Goal: Transaction & Acquisition: Download file/media

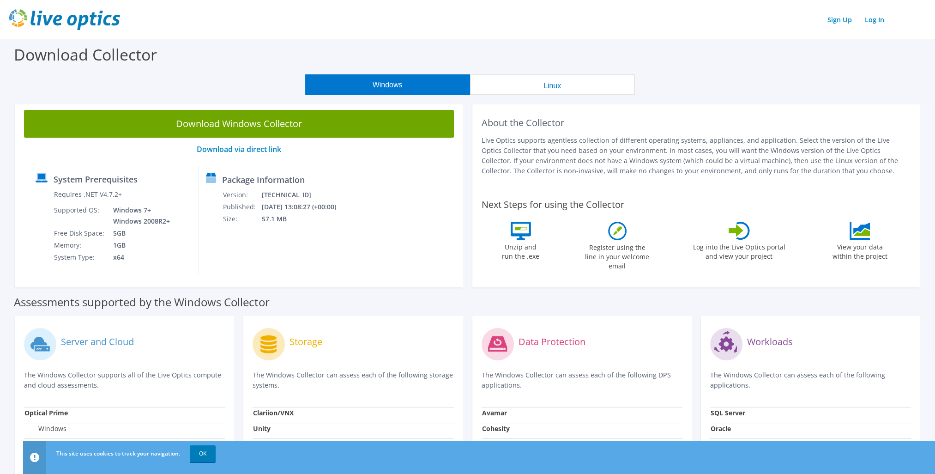
click at [373, 92] on button "Linux" at bounding box center [552, 84] width 165 height 21
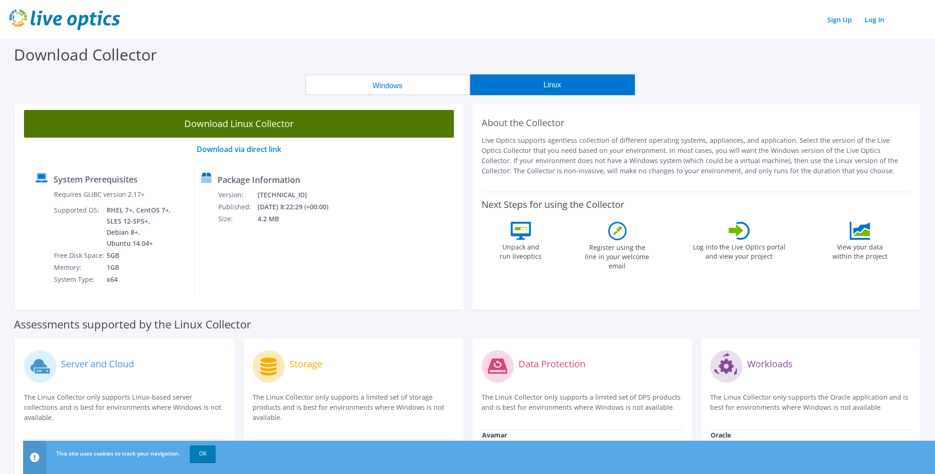
click at [329, 121] on link "Download Linux Collector" at bounding box center [239, 124] width 430 height 28
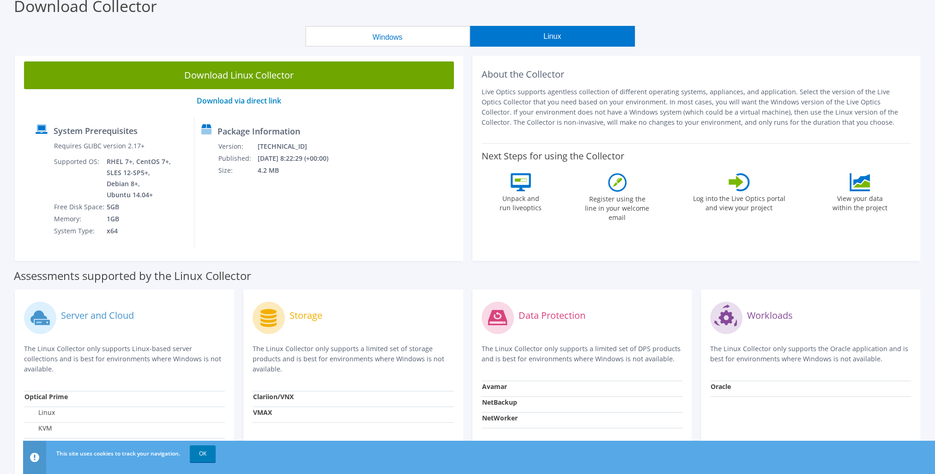
scroll to position [3, 0]
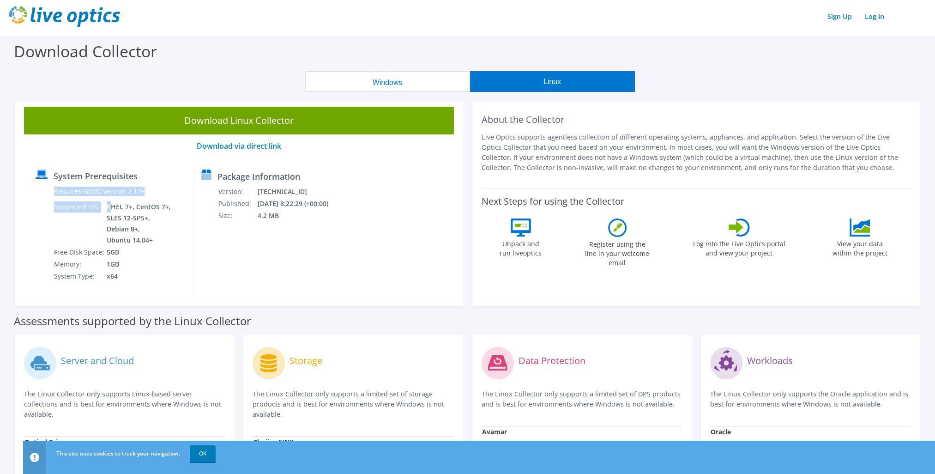
drag, startPoint x: 108, startPoint y: 207, endPoint x: 180, endPoint y: 206, distance: 71.6
click at [180, 206] on div "System Prerequisites Requires GLIBC version 2.17+ Supported OS: RHEL 7+, CentOS…" at bounding box center [112, 227] width 166 height 130
drag, startPoint x: 180, startPoint y: 206, endPoint x: 168, endPoint y: 219, distance: 17.6
click at [168, 218] on td "RHEL 7+, CentOS 7+, SLES 12-SP5+, Debian 8+, Ubuntu 14.04+" at bounding box center [139, 223] width 66 height 45
click at [163, 241] on td "RHEL 7+, CentOS 7+, SLES 12-SP5+, Debian 8+, Ubuntu 14.04+" at bounding box center [139, 223] width 66 height 45
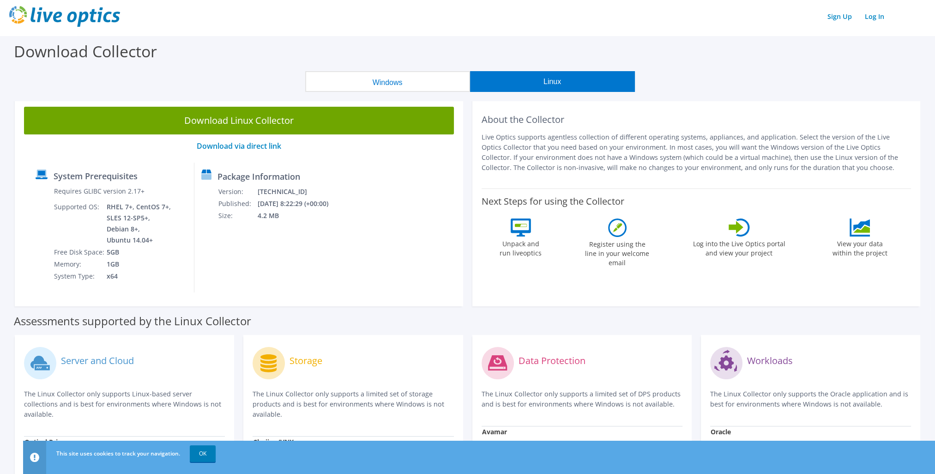
drag, startPoint x: 161, startPoint y: 243, endPoint x: 50, endPoint y: 221, distance: 113.1
click at [50, 221] on div "Requires GLIBC version 2.17+ Supported OS: RHEL 7+, CentOS 7+, SLES 12-SP5+, De…" at bounding box center [104, 233] width 137 height 97
drag, startPoint x: 50, startPoint y: 221, endPoint x: 159, endPoint y: 215, distance: 109.1
click at [159, 215] on td "RHEL 7+, CentOS 7+, SLES 12-SP5+, Debian 8+, Ubuntu 14.04+" at bounding box center [139, 223] width 66 height 45
click at [188, 223] on div "System Prerequisites Requires GLIBC version 2.17+ Supported OS: RHEL 7+, CentOS…" at bounding box center [112, 227] width 166 height 130
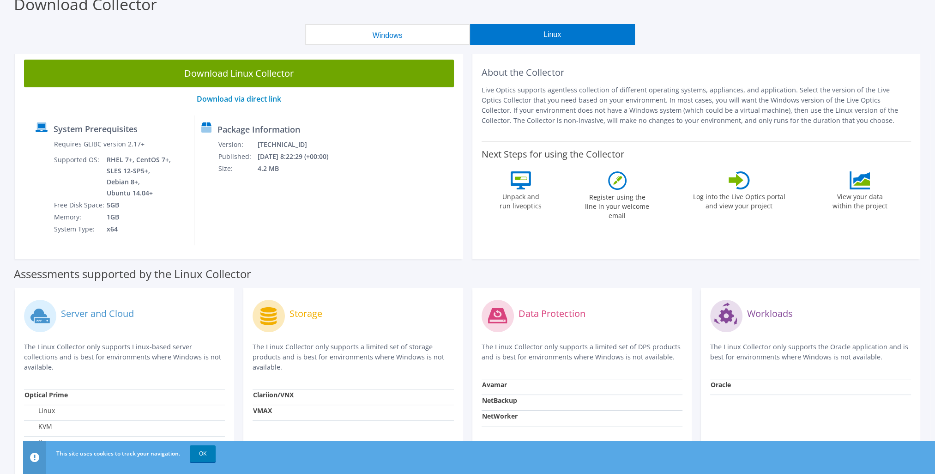
scroll to position [0, 0]
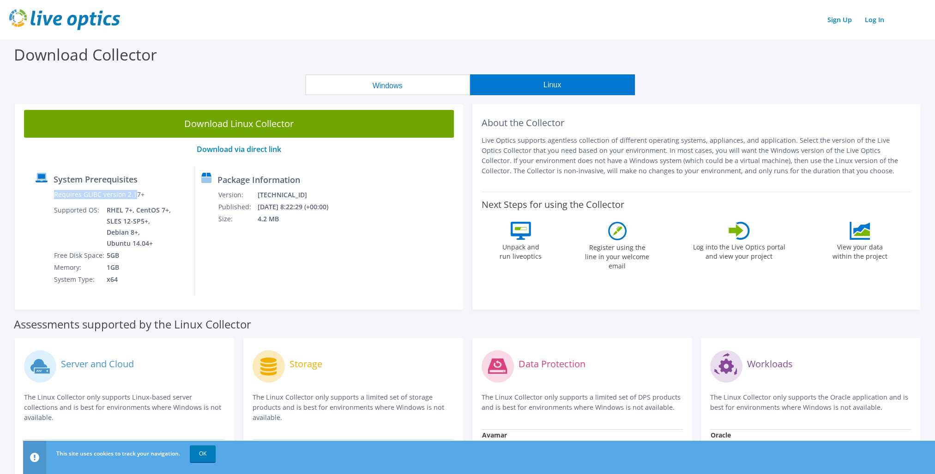
drag, startPoint x: 51, startPoint y: 193, endPoint x: 135, endPoint y: 191, distance: 84.0
click at [135, 191] on div "Requires GLIBC version 2.17+ Supported OS: RHEL 7+, CentOS 7+, SLES 12-SP5+, De…" at bounding box center [104, 236] width 137 height 97
click at [175, 57] on div "Download Collector" at bounding box center [467, 56] width 925 height 35
drag, startPoint x: 129, startPoint y: 28, endPoint x: 39, endPoint y: 26, distance: 90.5
click at [39, 26] on div "Sign Up Log In" at bounding box center [467, 19] width 916 height 21
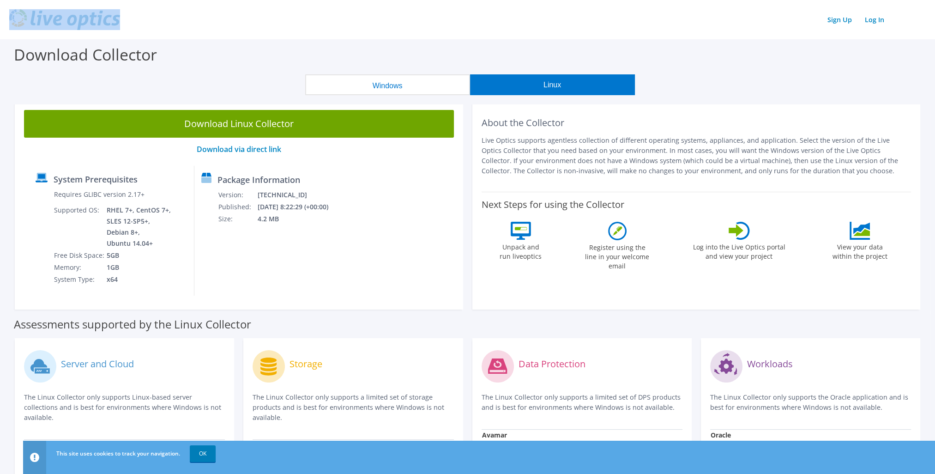
click at [373, 86] on button "Windows" at bounding box center [387, 84] width 165 height 21
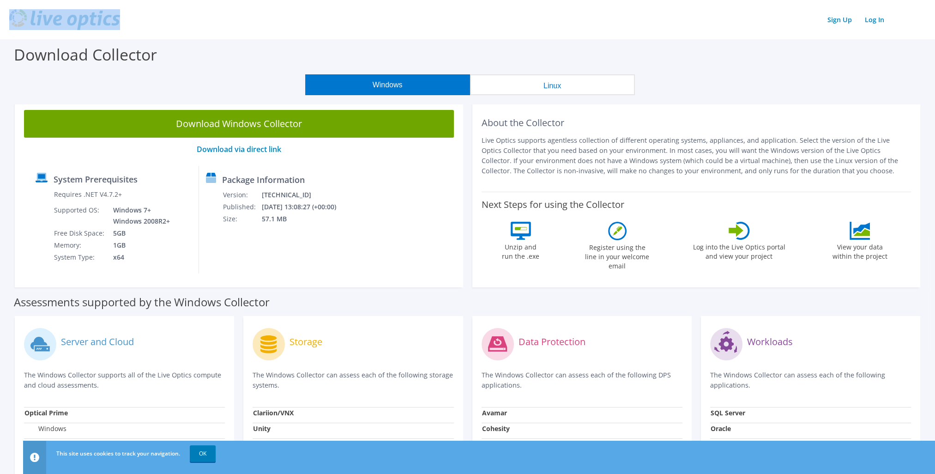
click at [373, 89] on button "Linux" at bounding box center [552, 84] width 165 height 21
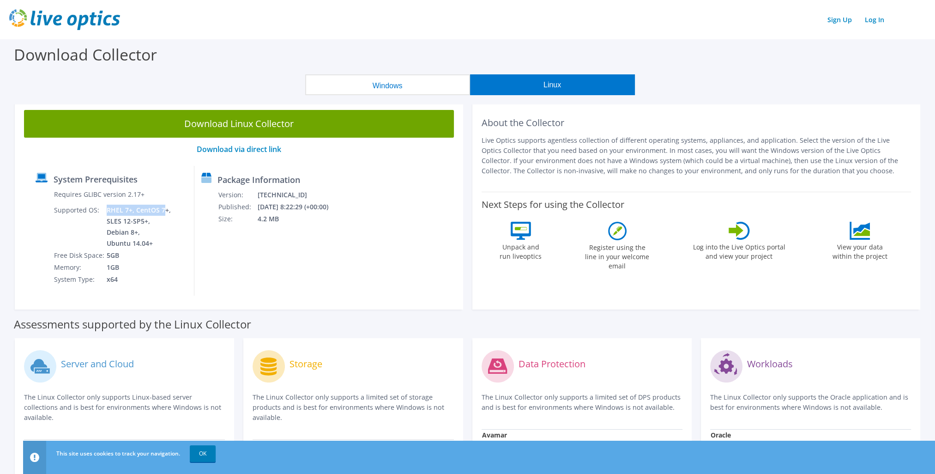
drag, startPoint x: 107, startPoint y: 210, endPoint x: 162, endPoint y: 210, distance: 54.9
click at [162, 210] on td "RHEL 7+, CentOS 7+, SLES 12-SP5+, Debian 8+, Ubuntu 14.04+" at bounding box center [139, 226] width 66 height 45
click at [373, 86] on button "Windows" at bounding box center [387, 84] width 165 height 21
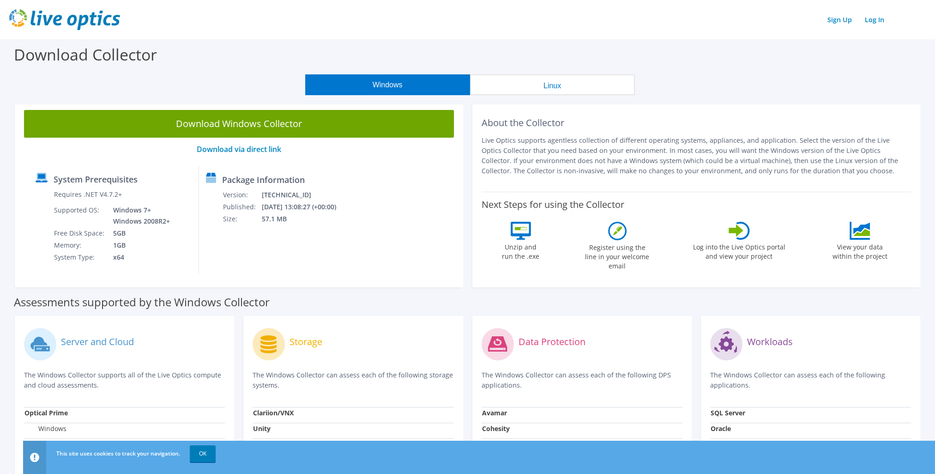
click at [267, 129] on link "Download Windows Collector" at bounding box center [239, 124] width 430 height 28
click at [263, 150] on link "Download via direct link" at bounding box center [239, 149] width 84 height 10
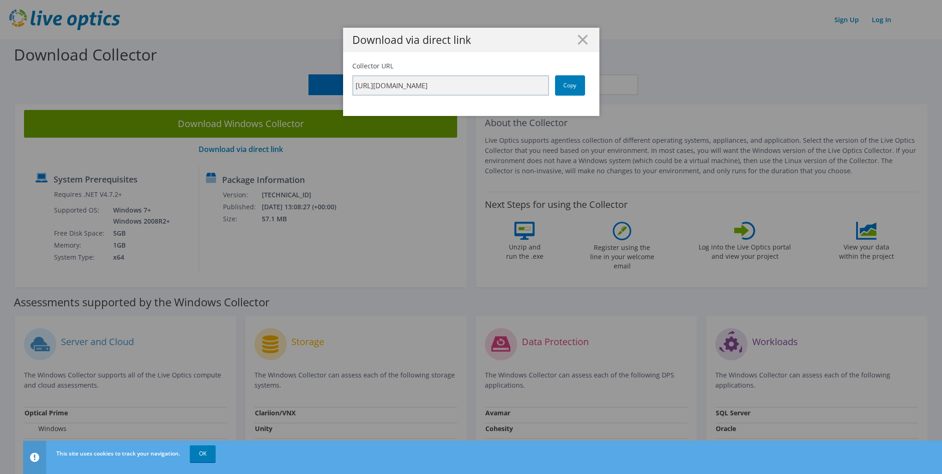
click at [157, 258] on div "Download via direct link Collector URL [URL][DOMAIN_NAME] Copy" at bounding box center [471, 237] width 942 height 418
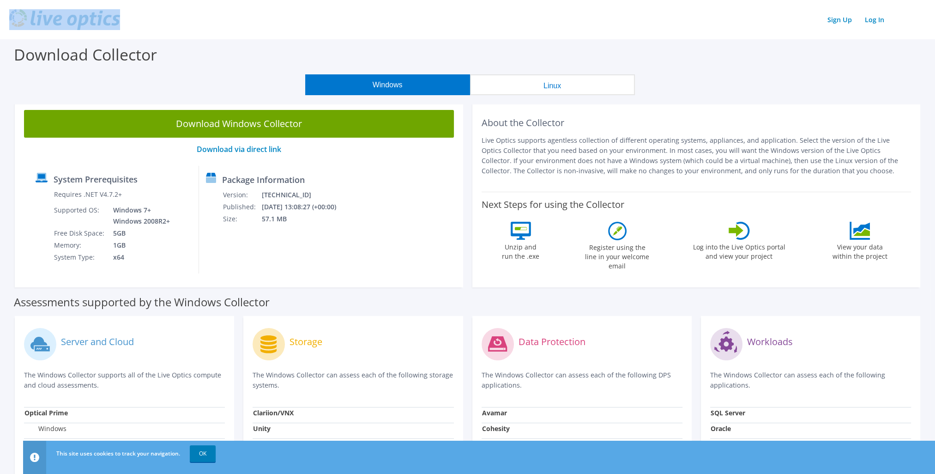
drag, startPoint x: 120, startPoint y: 16, endPoint x: 66, endPoint y: 8, distance: 54.1
click at [66, 8] on header "Sign Up Log In" at bounding box center [467, 19] width 935 height 39
copy link
